Goal: Find specific page/section: Find specific page/section

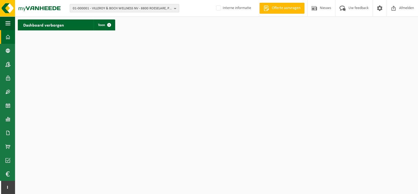
click at [121, 5] on span "01-000001 - VILLEROY & BOCH WELLNESS NV - 8800 ROESELARE, POPULIERSTRAAT 1" at bounding box center [122, 8] width 99 height 8
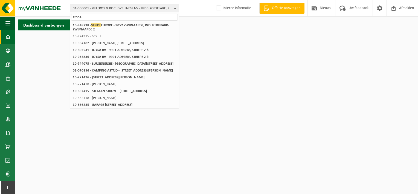
type input "stride"
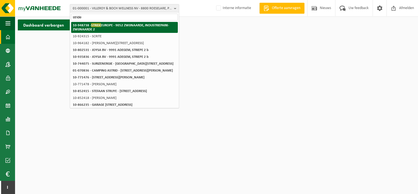
click at [110, 25] on strong "10-948738 - STRIDE EUROPE - 9052 ZWIJNAARDE, INDUSTRIEPARK-ZWIJNAARDE 2" at bounding box center [121, 27] width 96 height 8
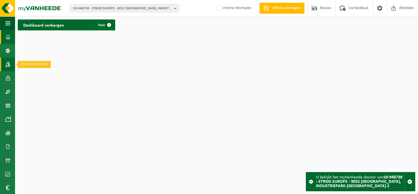
click at [8, 65] on span at bounding box center [7, 64] width 5 height 14
